Goal: Book appointment/travel/reservation

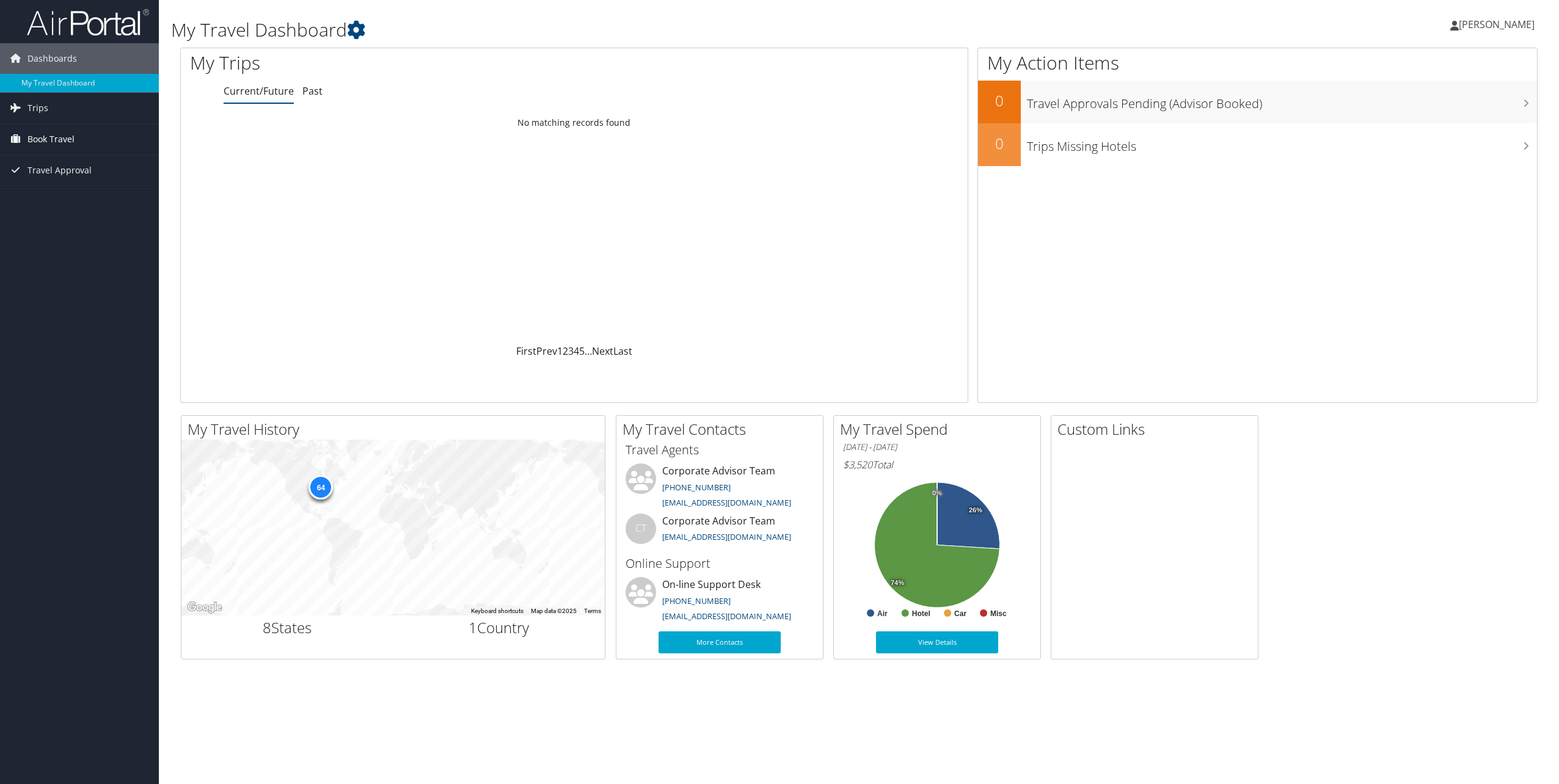
click at [54, 138] on span "Book Travel" at bounding box center [50, 140] width 47 height 31
click at [53, 200] on link "Book/Manage Online Trips" at bounding box center [79, 200] width 159 height 18
